Goal: Find specific page/section: Find specific page/section

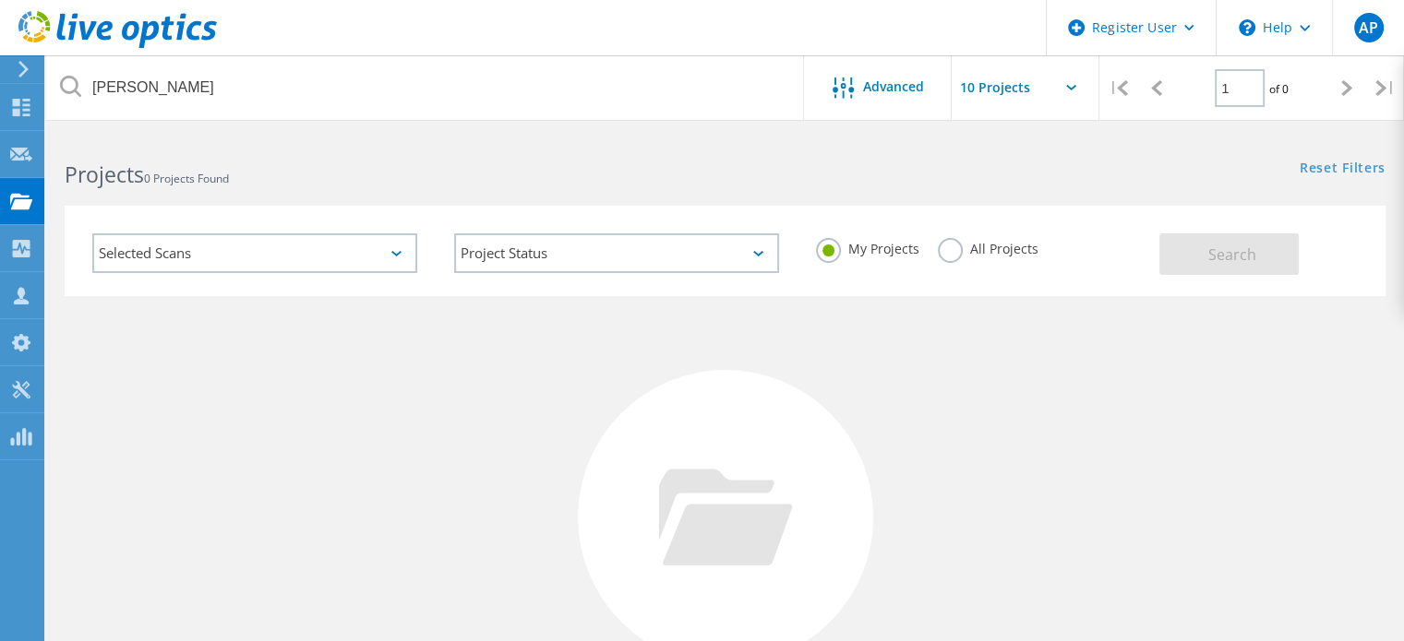
click at [1008, 261] on div "All Projects" at bounding box center [988, 251] width 101 height 27
click at [1008, 252] on label "All Projects" at bounding box center [988, 247] width 101 height 18
click at [0, 0] on input "All Projects" at bounding box center [0, 0] width 0 height 0
click at [1267, 266] on button "Search" at bounding box center [1228, 254] width 139 height 42
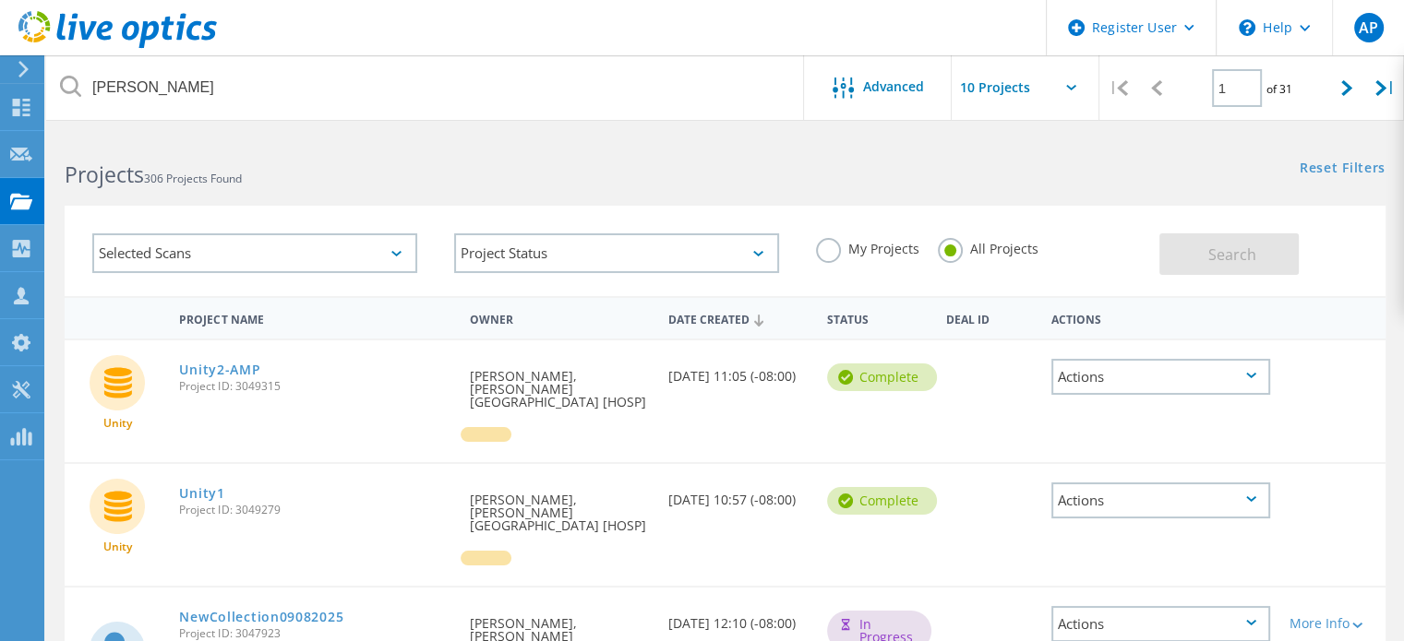
scroll to position [92, 0]
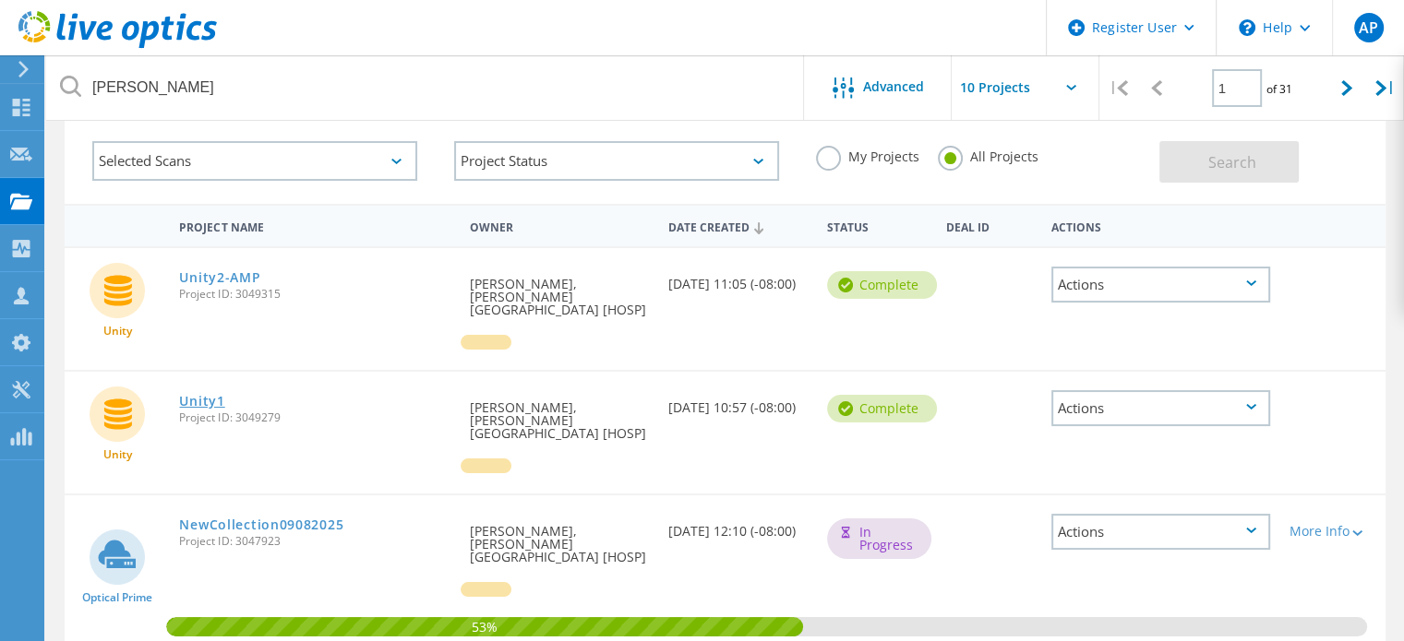
click at [195, 395] on link "Unity1" at bounding box center [201, 401] width 45 height 13
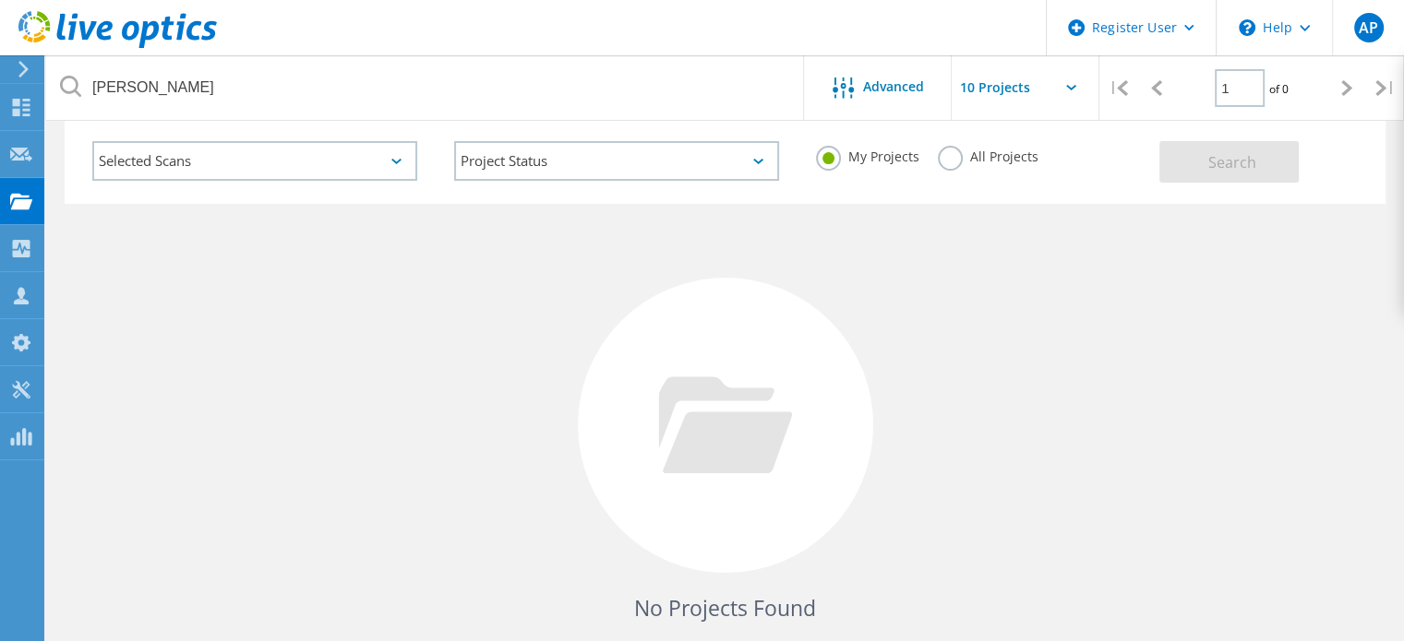
scroll to position [92, 0]
click at [985, 143] on div "My Projects All Projects" at bounding box center [978, 157] width 362 height 68
click at [1019, 156] on label "All Projects" at bounding box center [988, 155] width 101 height 18
click at [0, 0] on input "All Projects" at bounding box center [0, 0] width 0 height 0
click at [1260, 176] on button "Search" at bounding box center [1228, 162] width 139 height 42
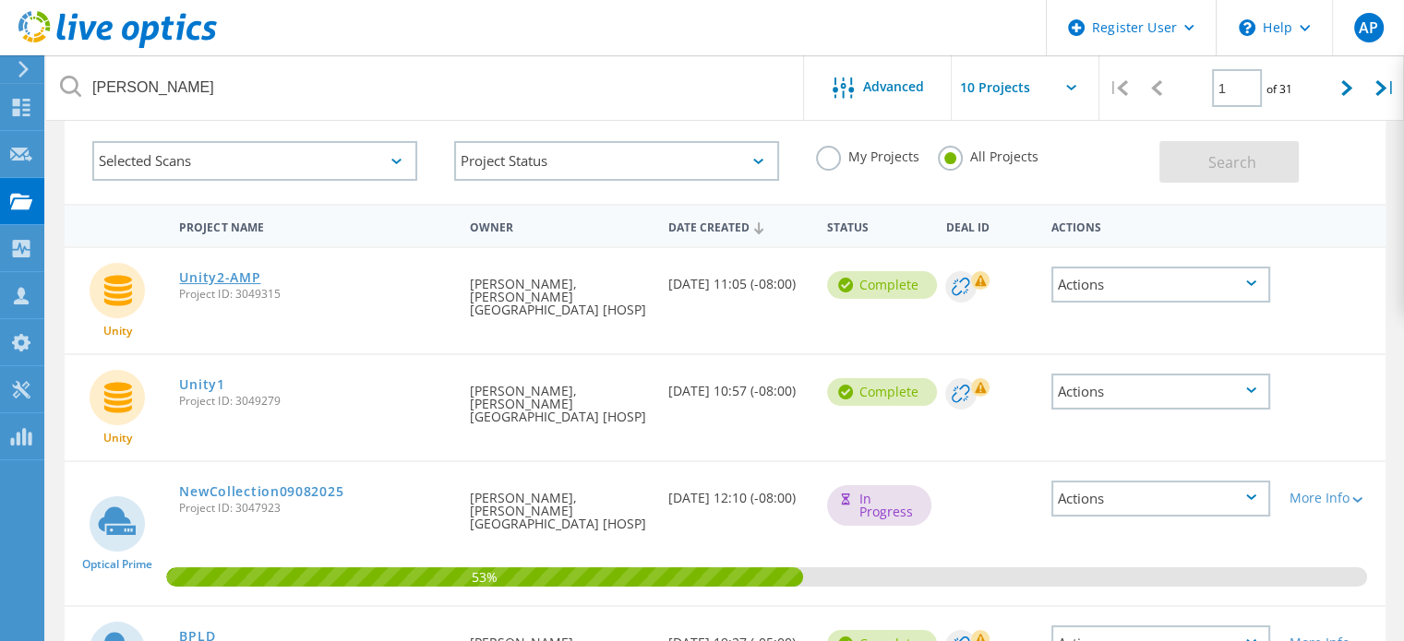
click at [217, 272] on link "Unity2-AMP" at bounding box center [219, 277] width 81 height 13
